Goal: Information Seeking & Learning: Learn about a topic

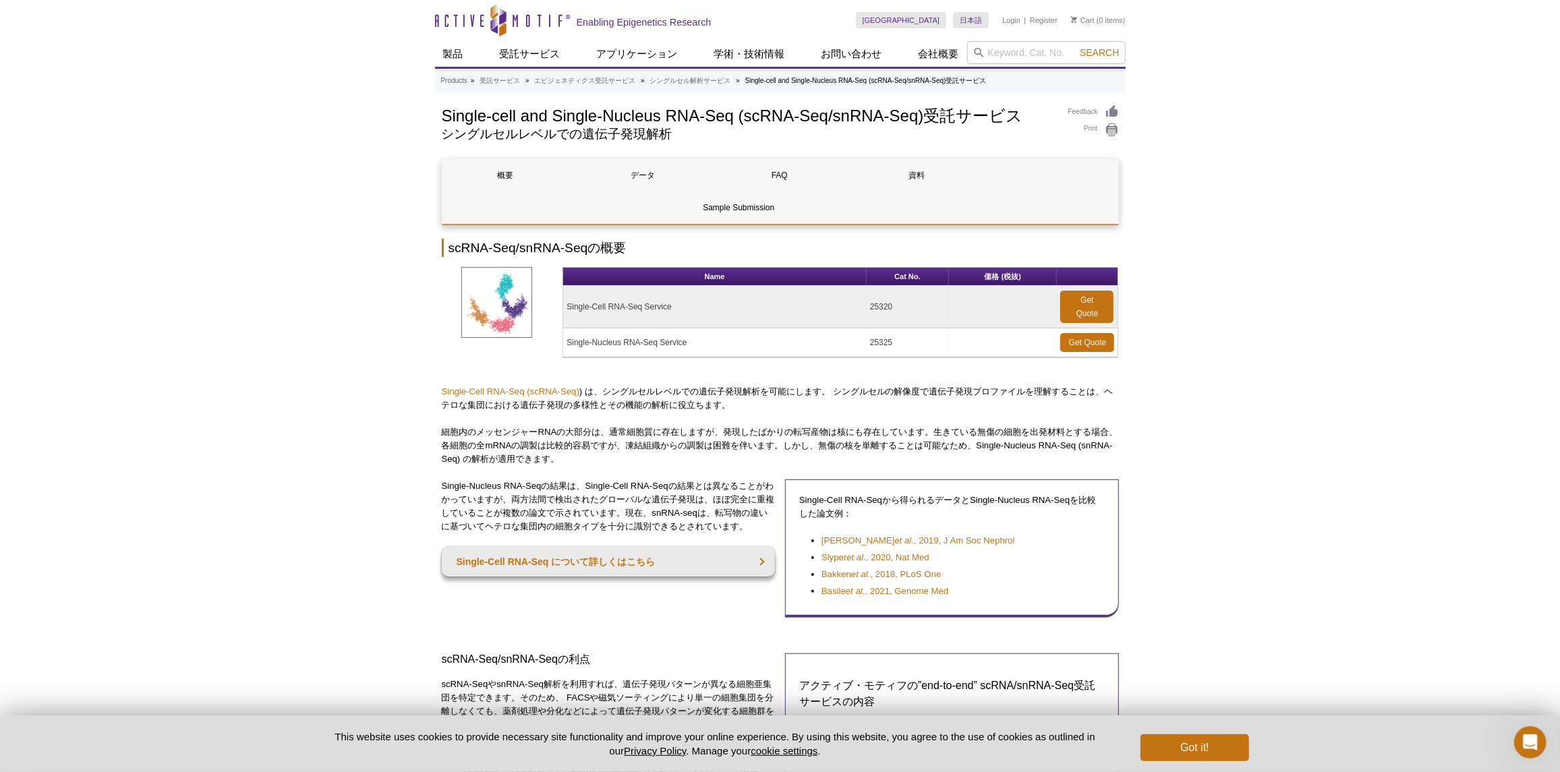
click at [862, 328] on td "Single-Nucleus RNA-Seq Service" at bounding box center [714, 342] width 303 height 29
click at [1064, 333] on link "Get Quote" at bounding box center [1087, 342] width 54 height 19
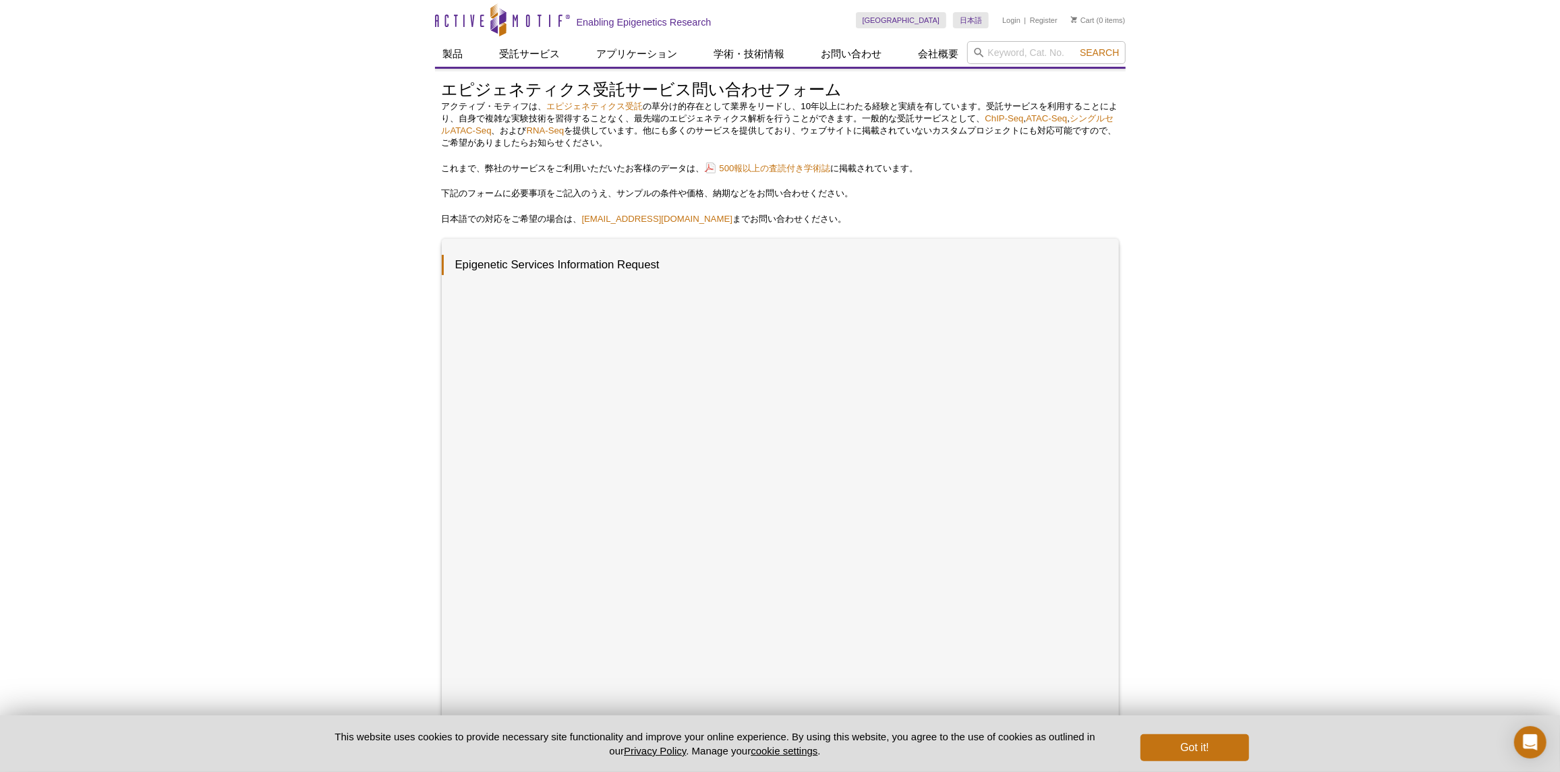
click at [1363, 581] on div "Active Motif Logo Enabling Epigenetics Research 0 Search Skip to content Active…" at bounding box center [780, 544] width 1560 height 1089
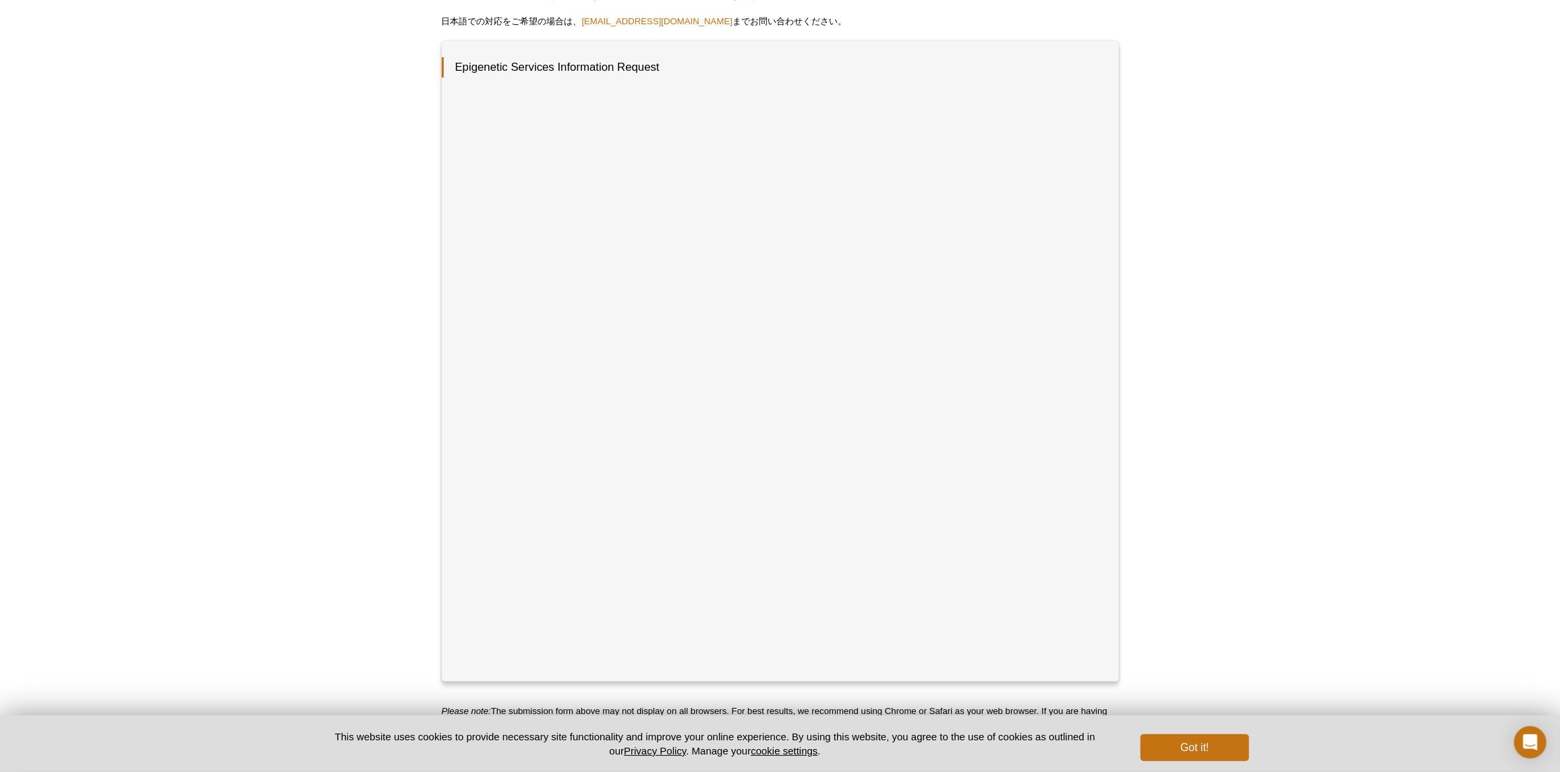
scroll to position [202, 0]
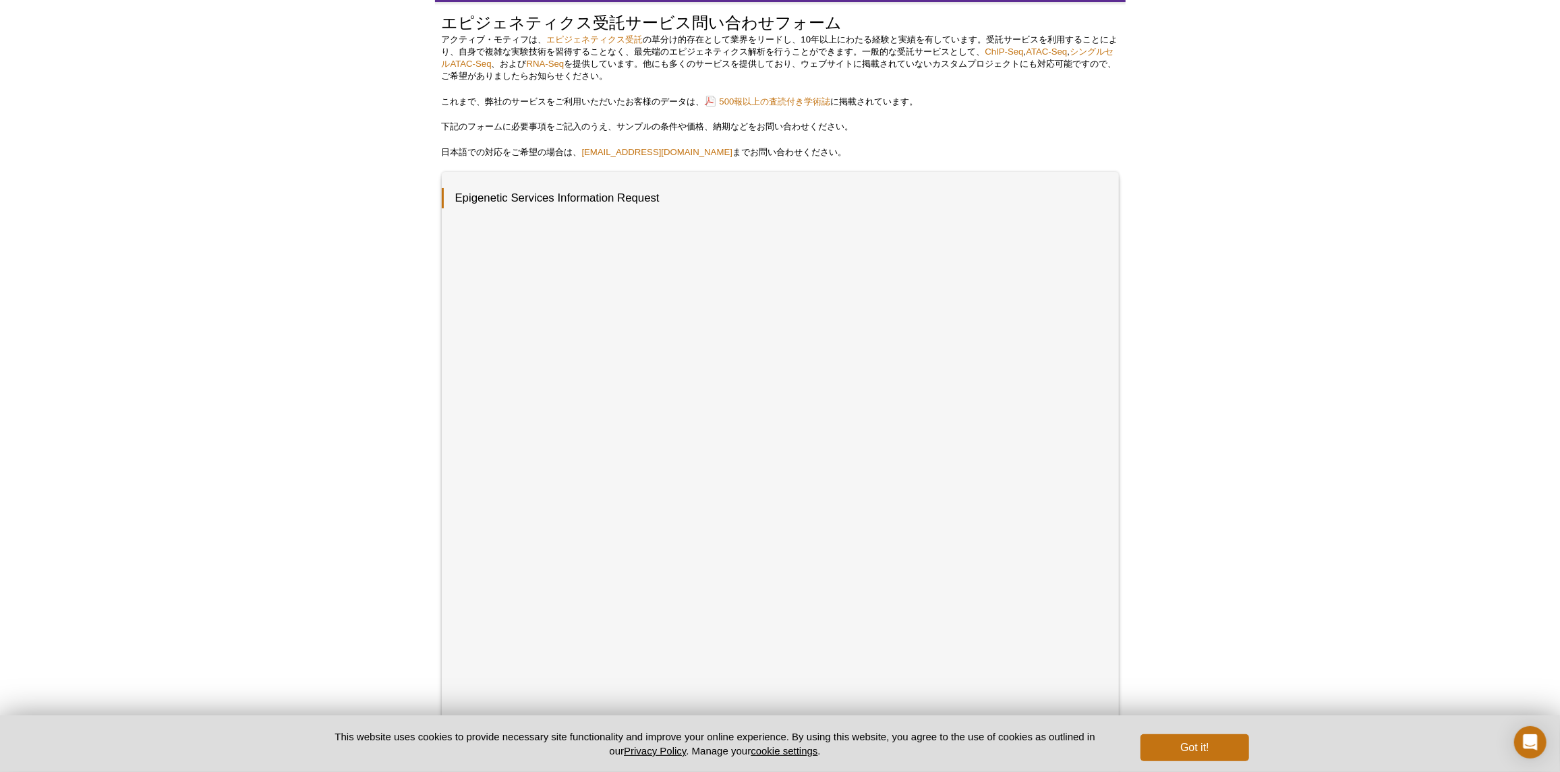
drag, startPoint x: 1186, startPoint y: 308, endPoint x: 1206, endPoint y: 320, distance: 23.0
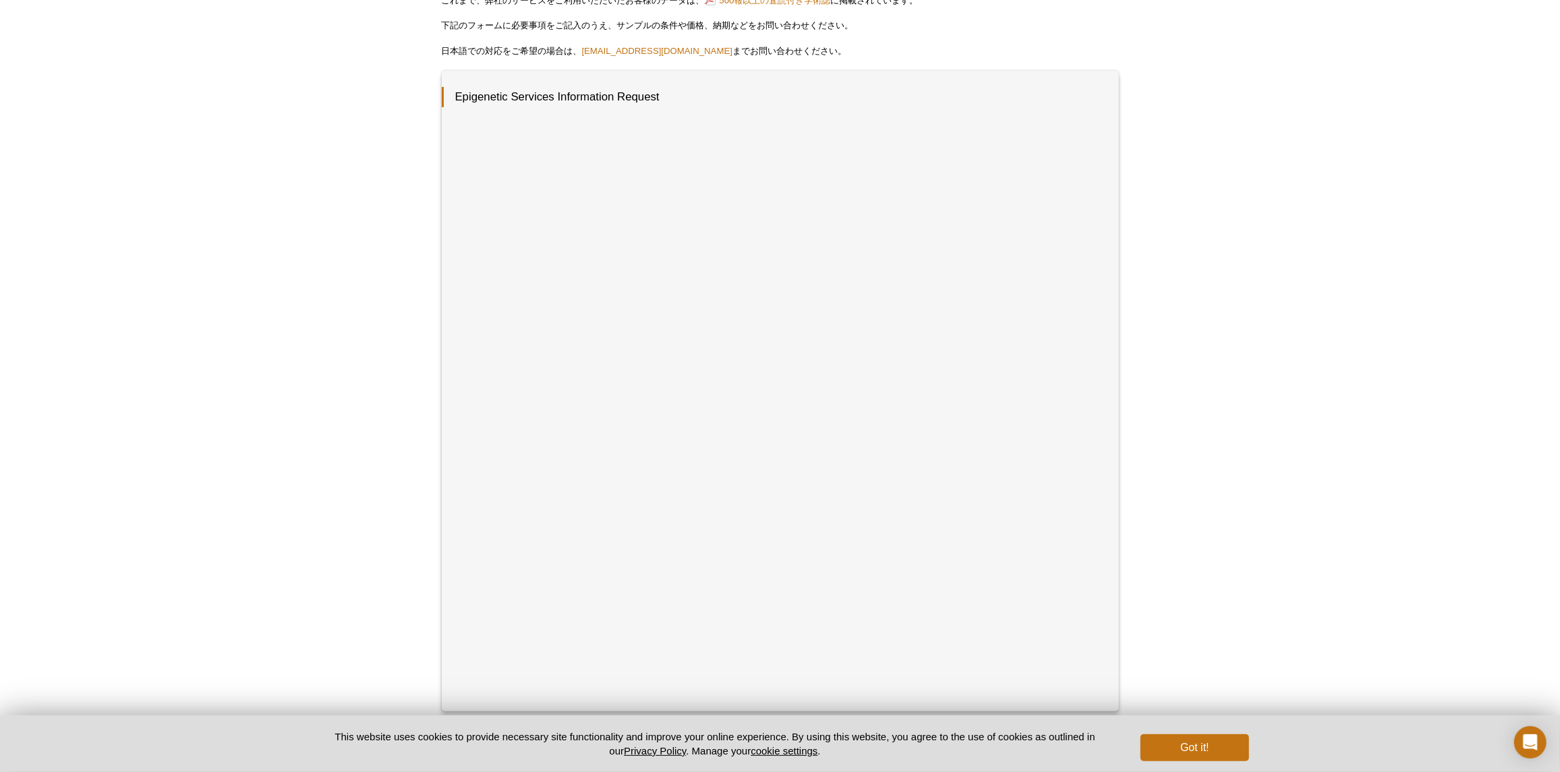
scroll to position [0, 0]
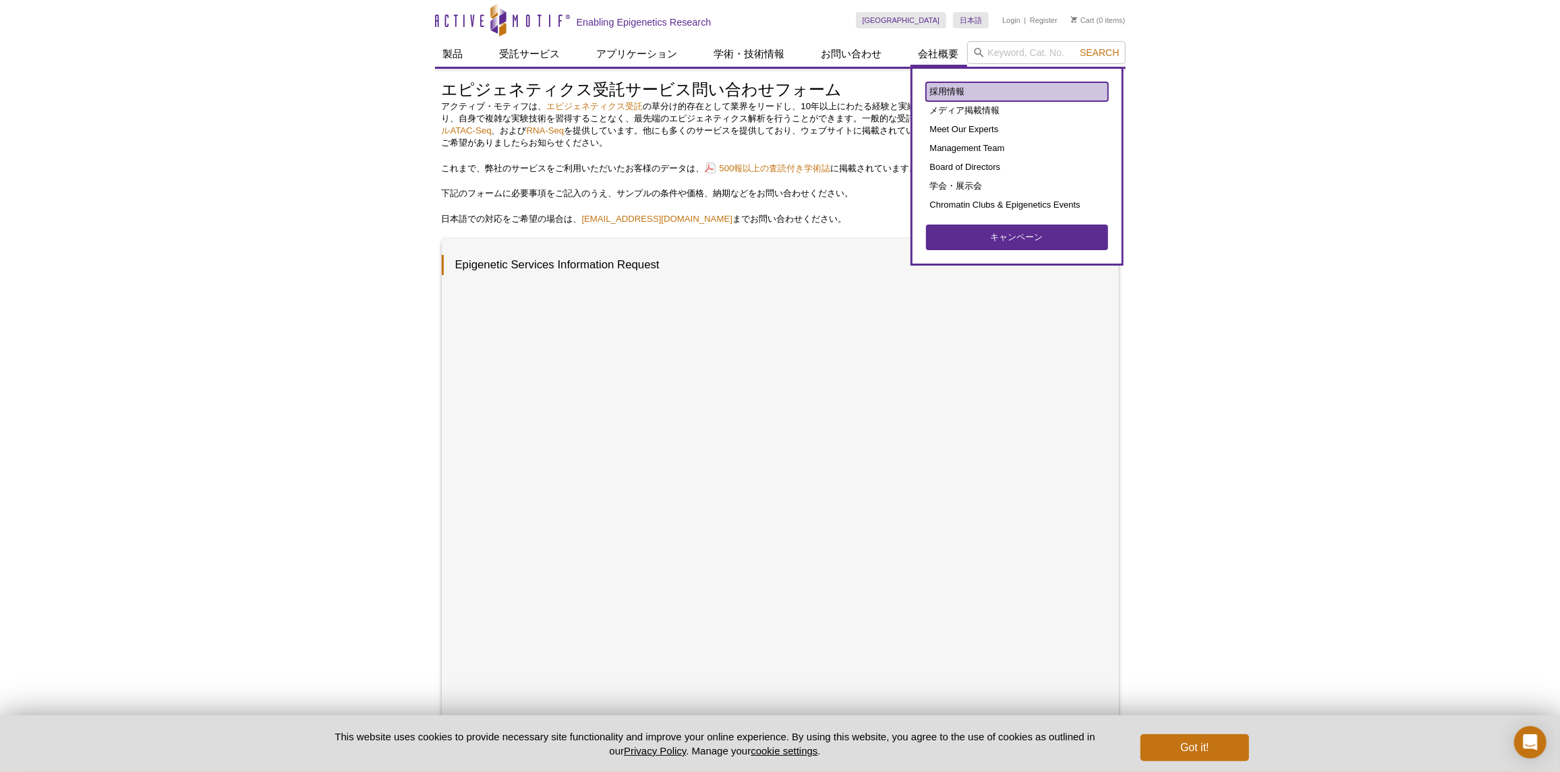
click at [943, 92] on link "採用情報" at bounding box center [1017, 91] width 182 height 19
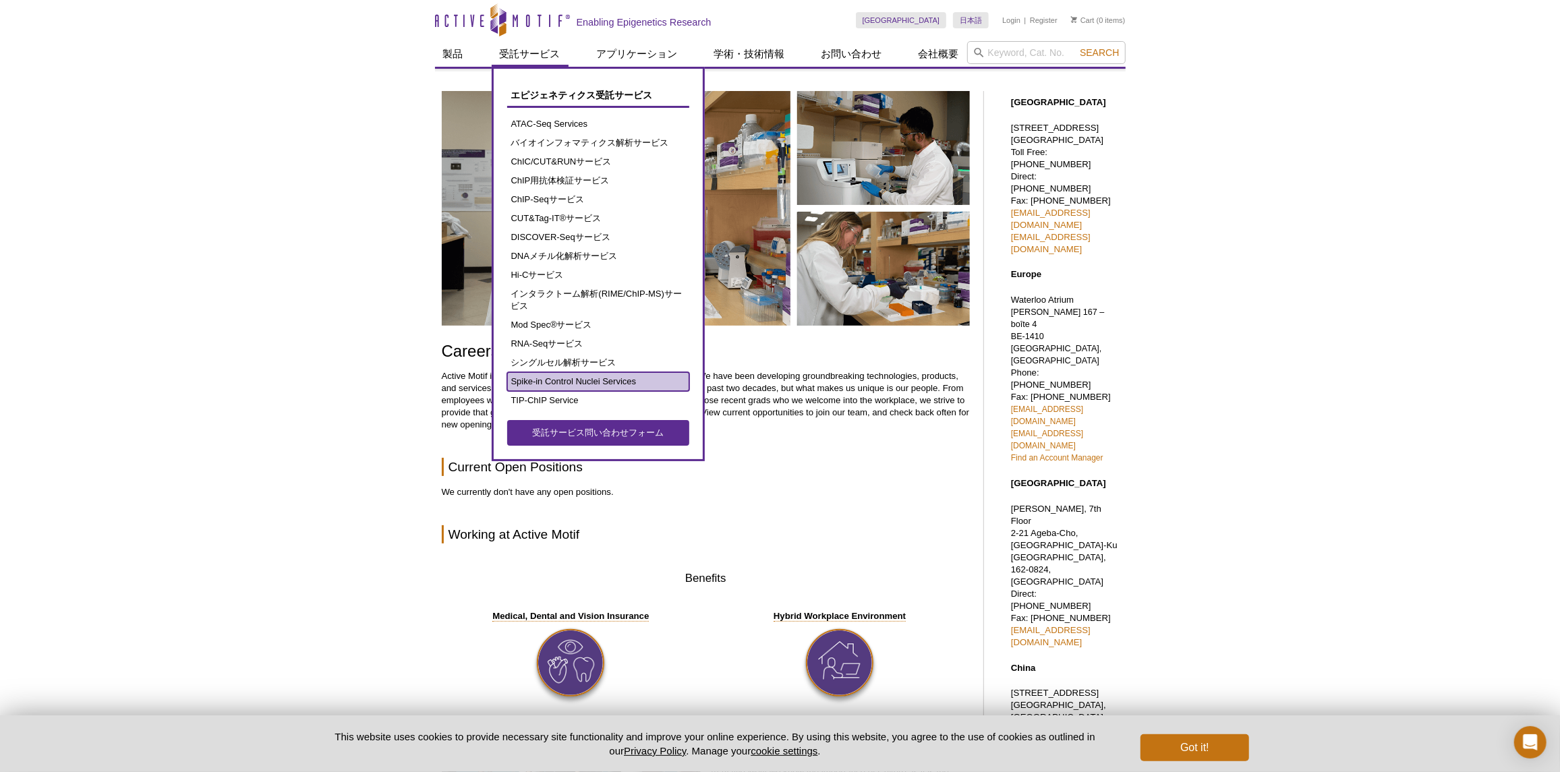
click at [572, 380] on link "Spike-in Control Nuclei Services" at bounding box center [598, 381] width 182 height 19
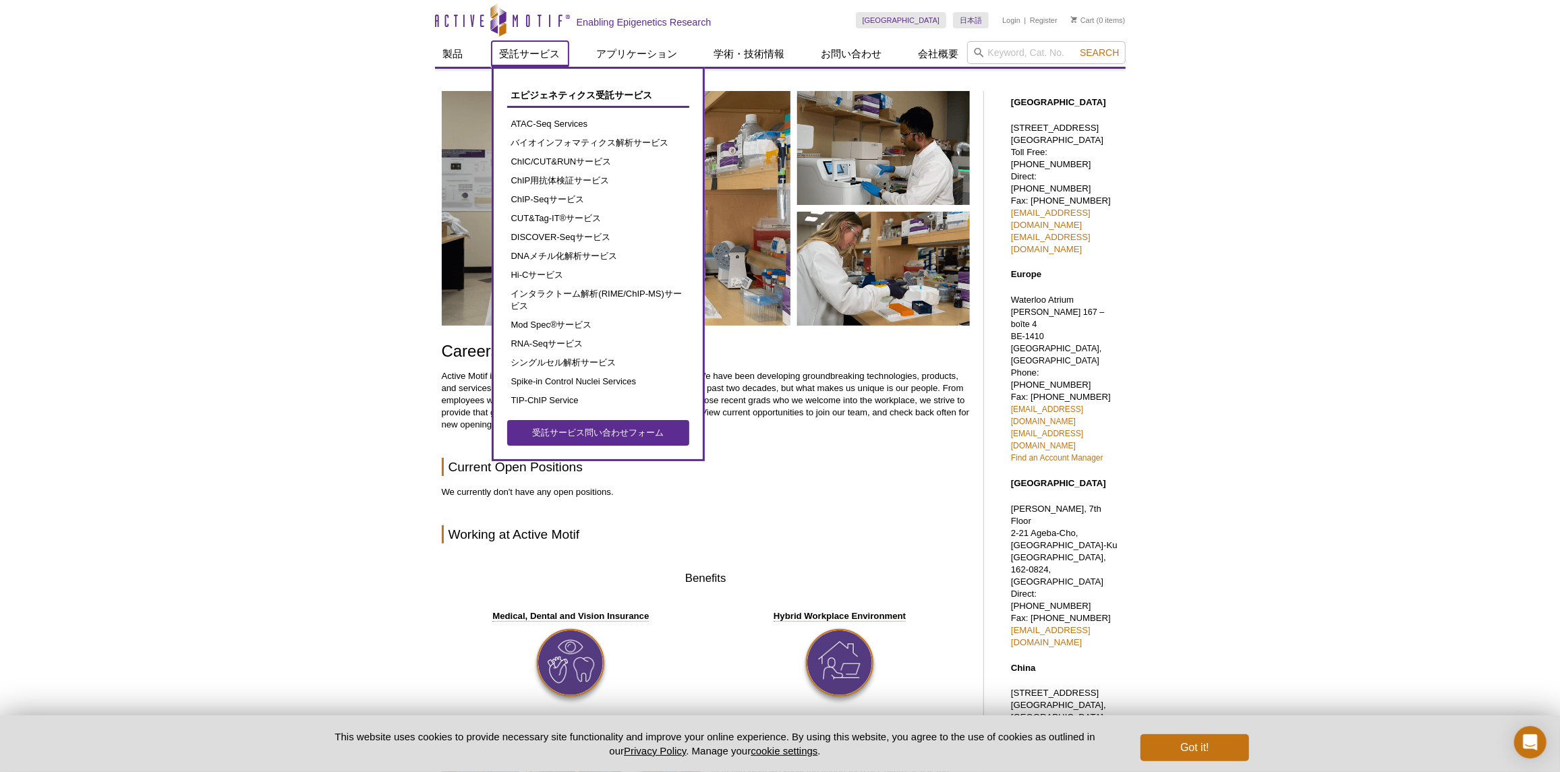
click at [519, 48] on link "受託サービス" at bounding box center [530, 54] width 77 height 26
click at [519, 49] on link "受託サービス" at bounding box center [530, 54] width 77 height 26
click at [557, 440] on link "受託サービス問い合わせフォーム" at bounding box center [598, 433] width 182 height 26
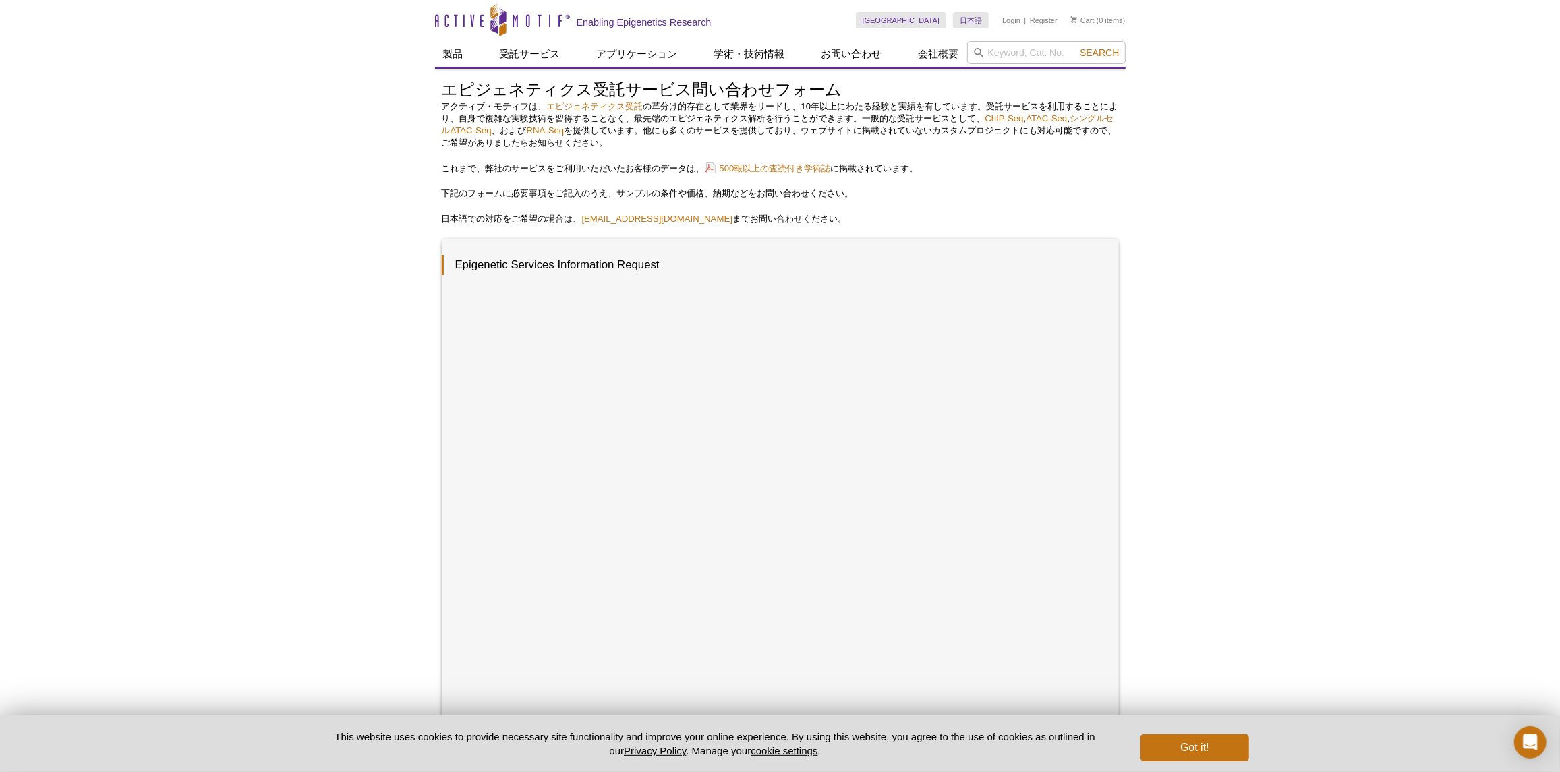
scroll to position [67, 0]
